Goal: Transaction & Acquisition: Download file/media

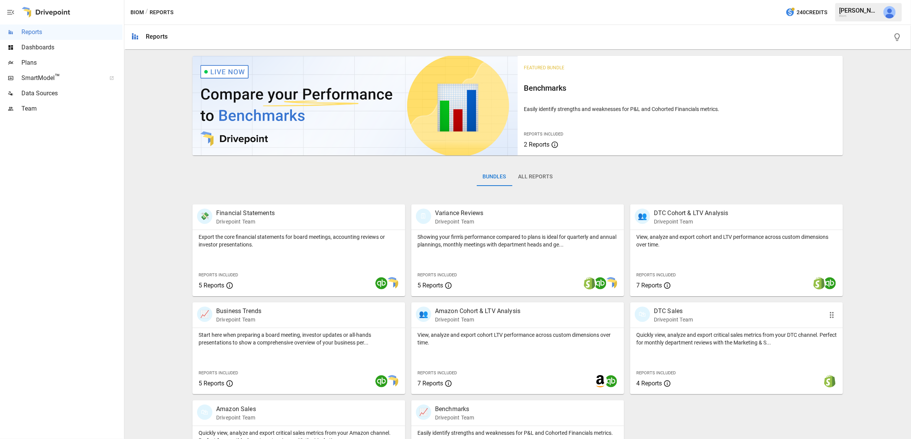
click at [708, 336] on p "Quickly view, analyze and export critical sales metrics from your DTC channel. …" at bounding box center [736, 338] width 200 height 15
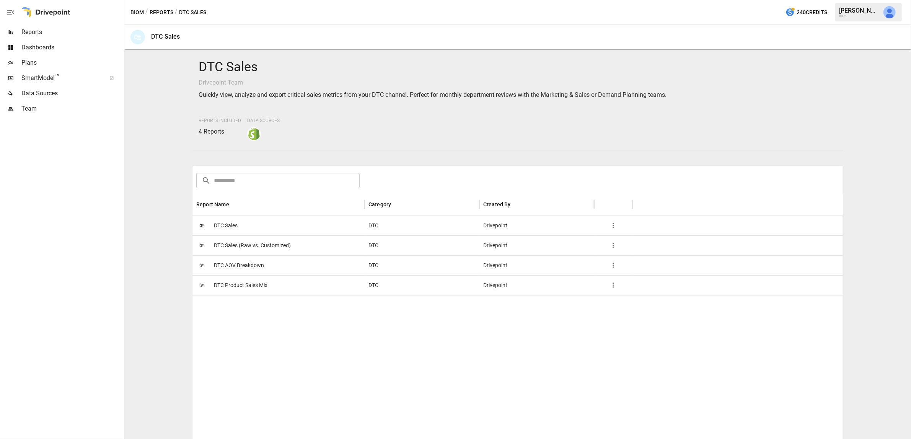
click at [251, 243] on span "DTC Sales (Raw vs. Customized)" at bounding box center [252, 246] width 77 height 20
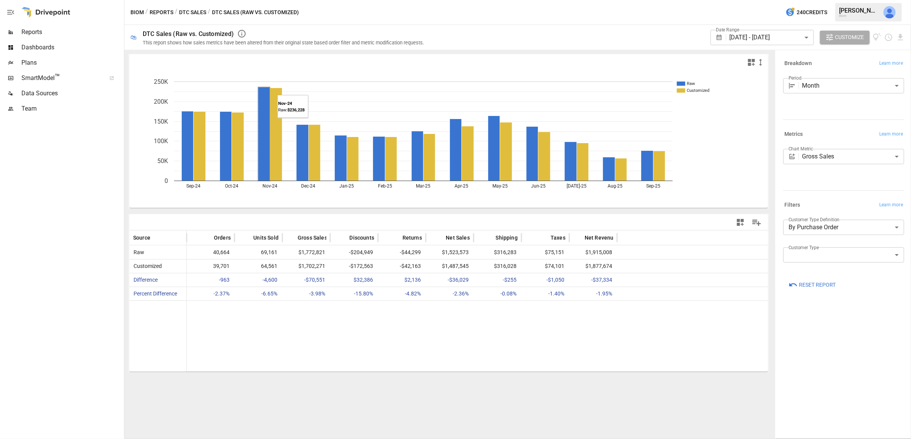
click at [200, 8] on button "DTC Sales" at bounding box center [192, 13] width 27 height 10
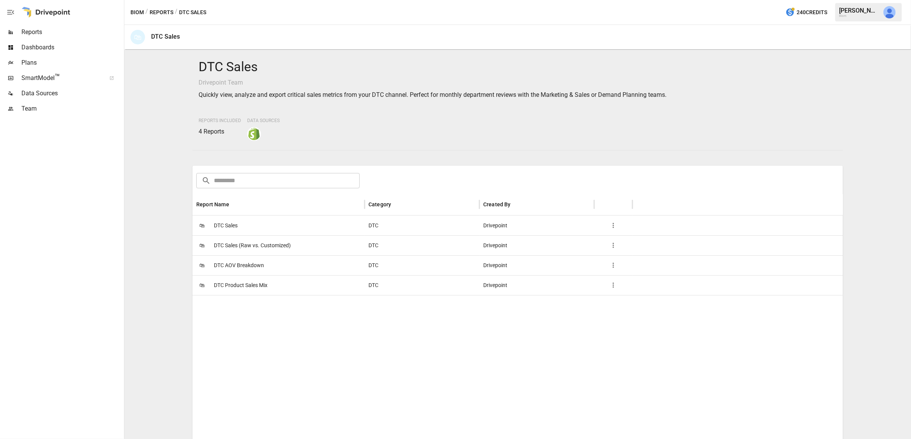
click at [253, 221] on div "🛍 DTC Sales" at bounding box center [278, 225] width 172 height 20
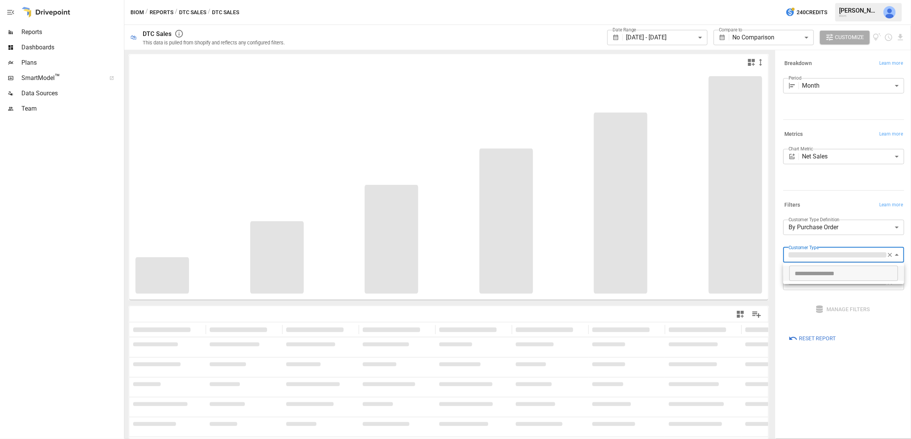
click at [847, 0] on body "**********" at bounding box center [455, 0] width 911 height 0
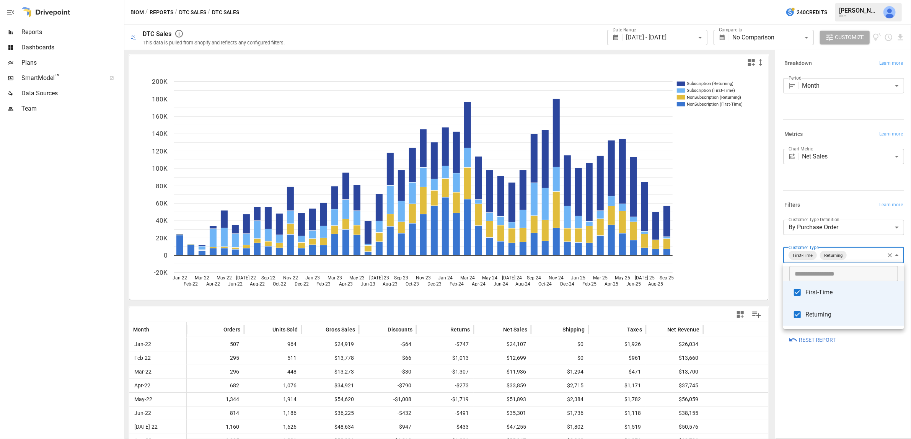
click at [846, 256] on div at bounding box center [455, 219] width 911 height 439
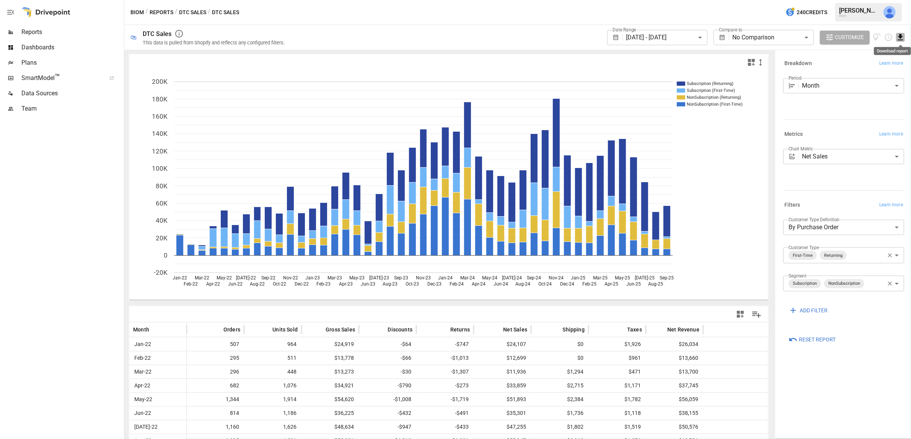
click at [901, 37] on icon "Download report" at bounding box center [900, 37] width 5 height 6
click at [871, 53] on li "Download as PDF" at bounding box center [874, 52] width 61 height 15
